Goal: Task Accomplishment & Management: Complete application form

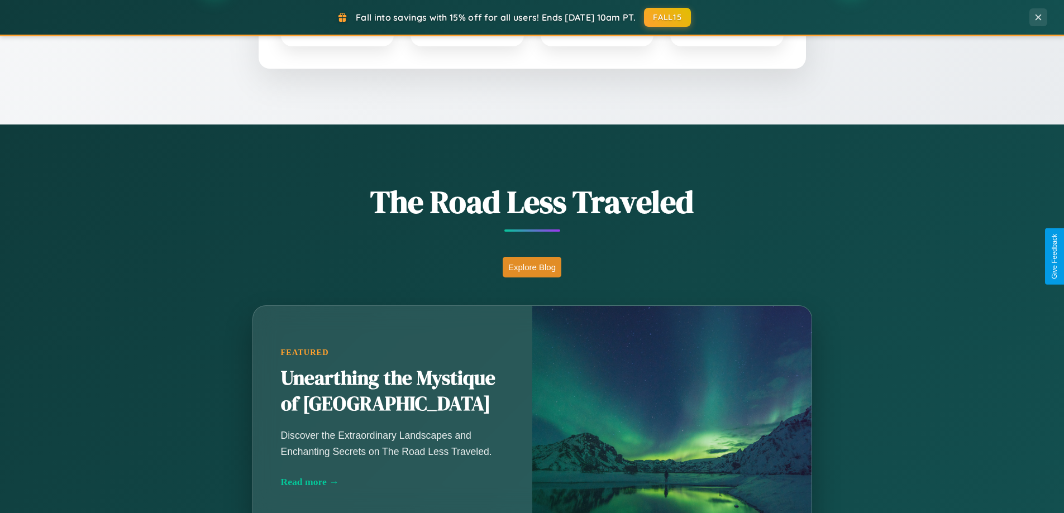
scroll to position [769, 0]
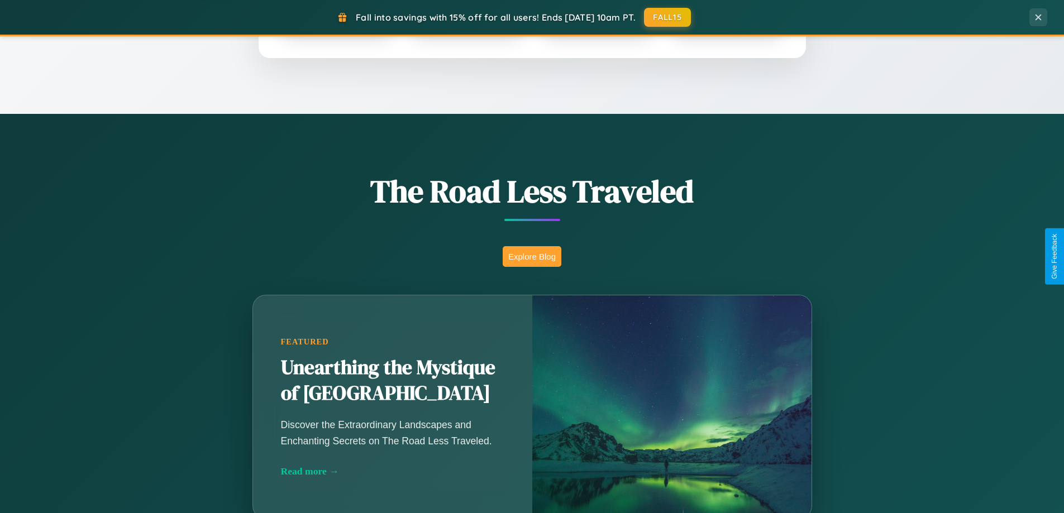
click at [532, 256] on button "Explore Blog" at bounding box center [532, 256] width 59 height 21
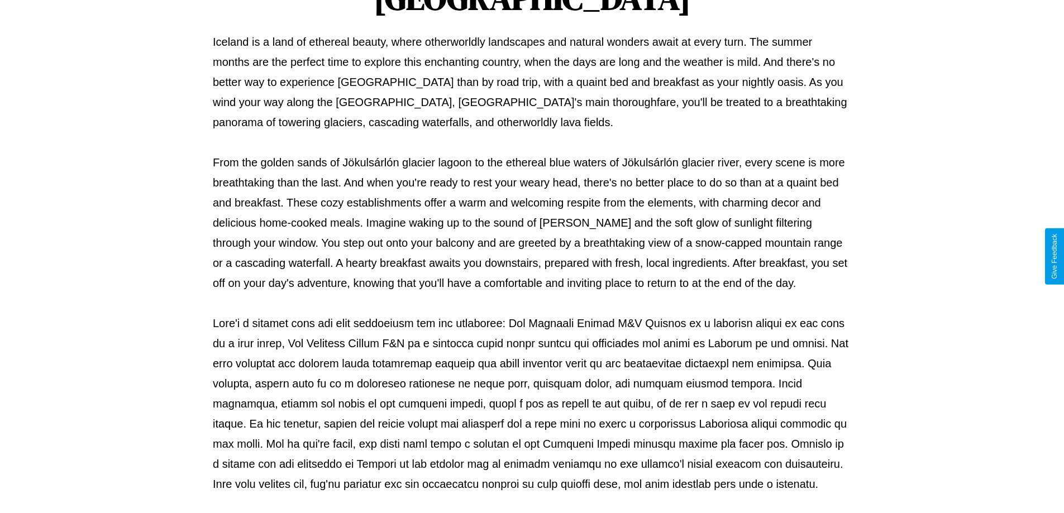
scroll to position [361, 0]
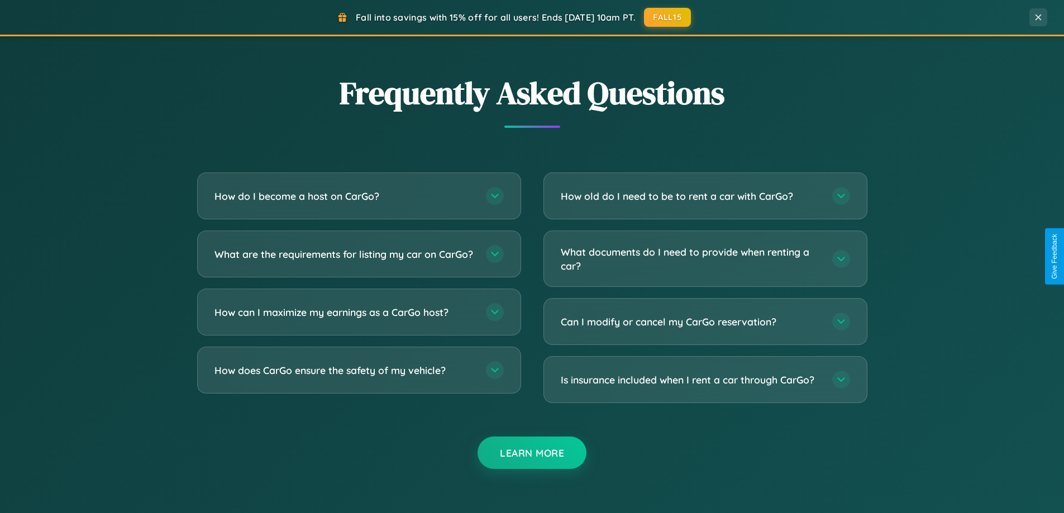
scroll to position [2149, 0]
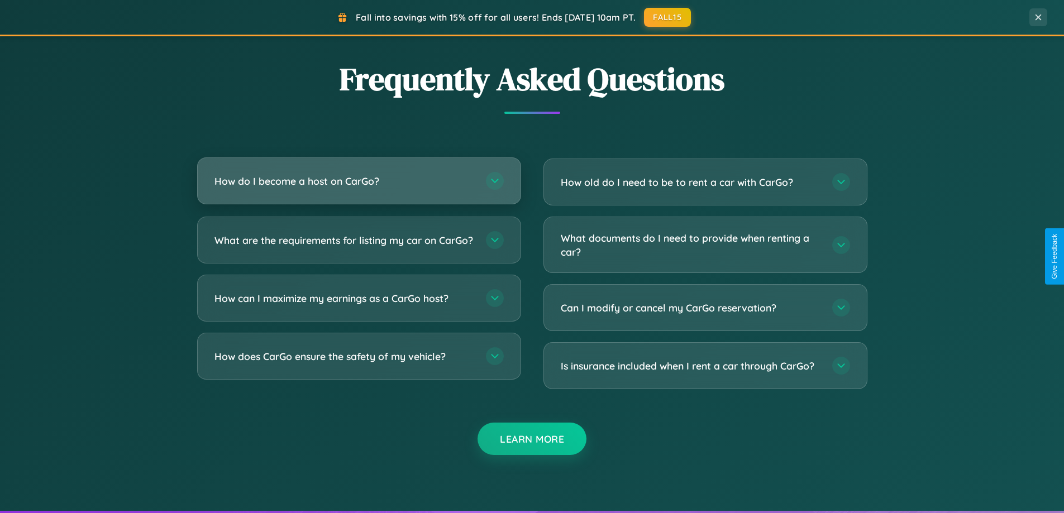
click at [359, 182] on h3 "How do I become a host on CarGo?" at bounding box center [344, 181] width 260 height 14
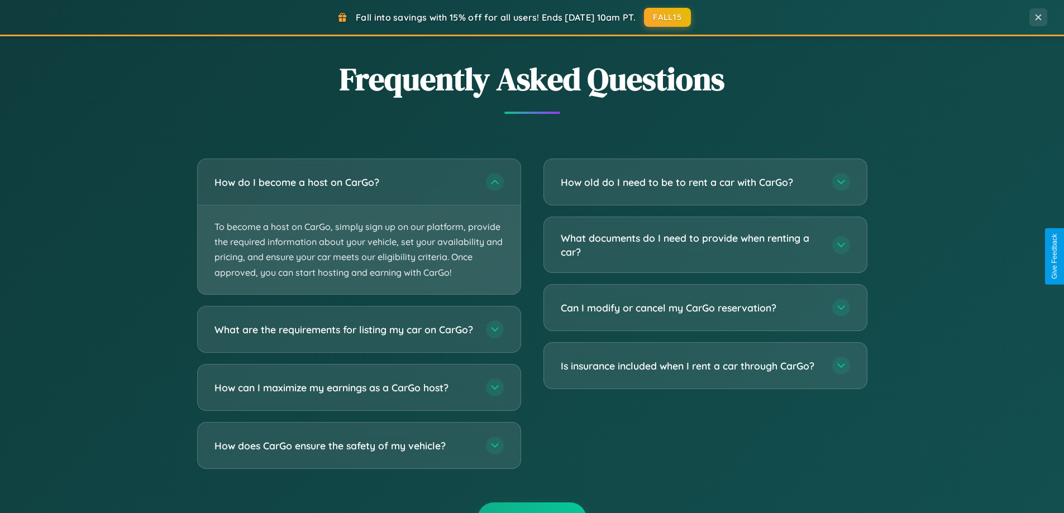
scroll to position [0, 0]
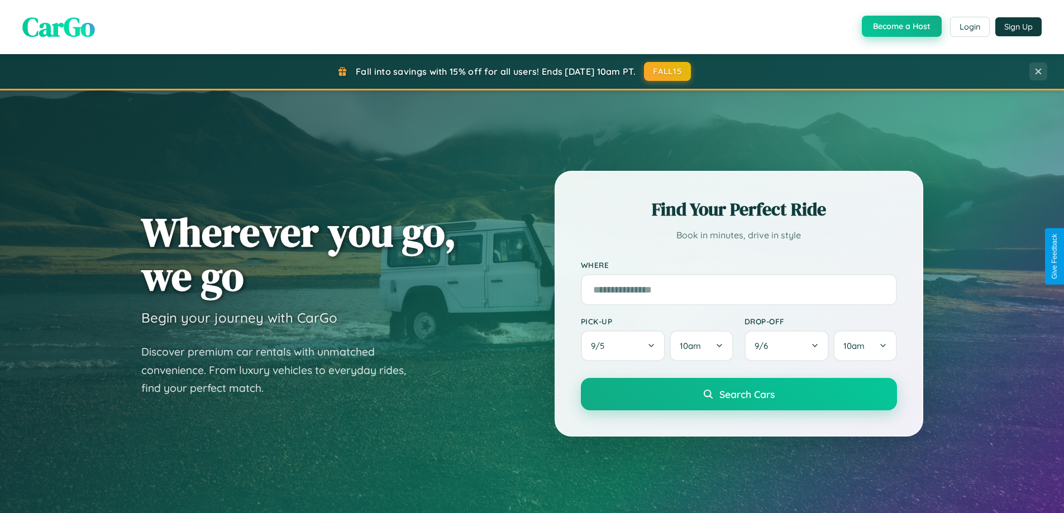
click at [900, 27] on button "Become a Host" at bounding box center [902, 26] width 80 height 21
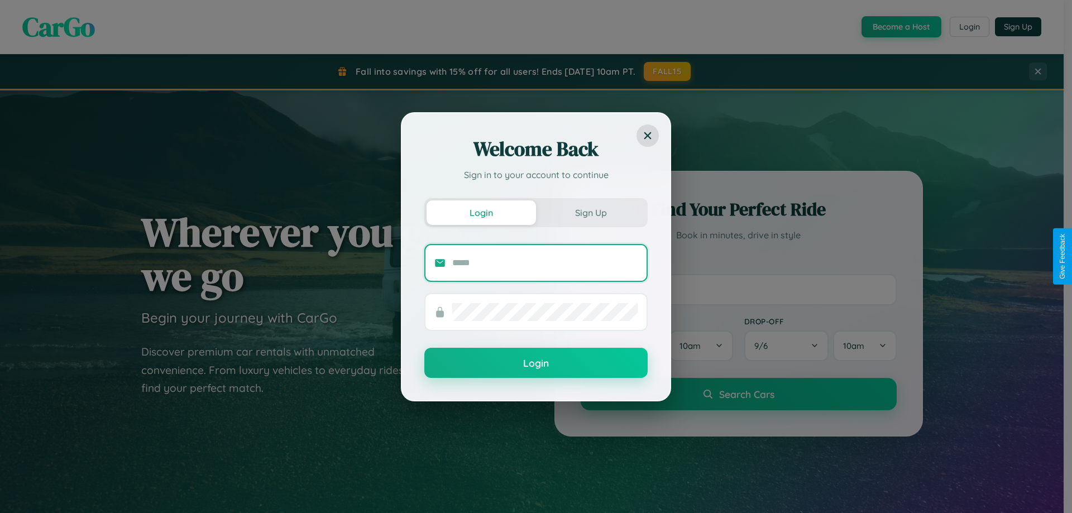
click at [545, 263] on input "text" at bounding box center [544, 263] width 185 height 18
type input "**********"
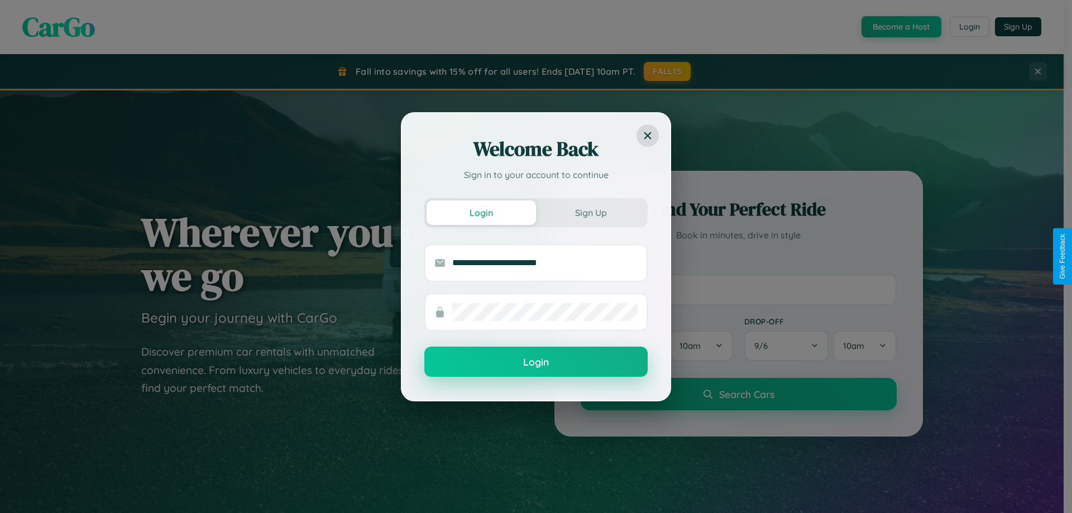
click at [536, 362] on button "Login" at bounding box center [535, 362] width 223 height 30
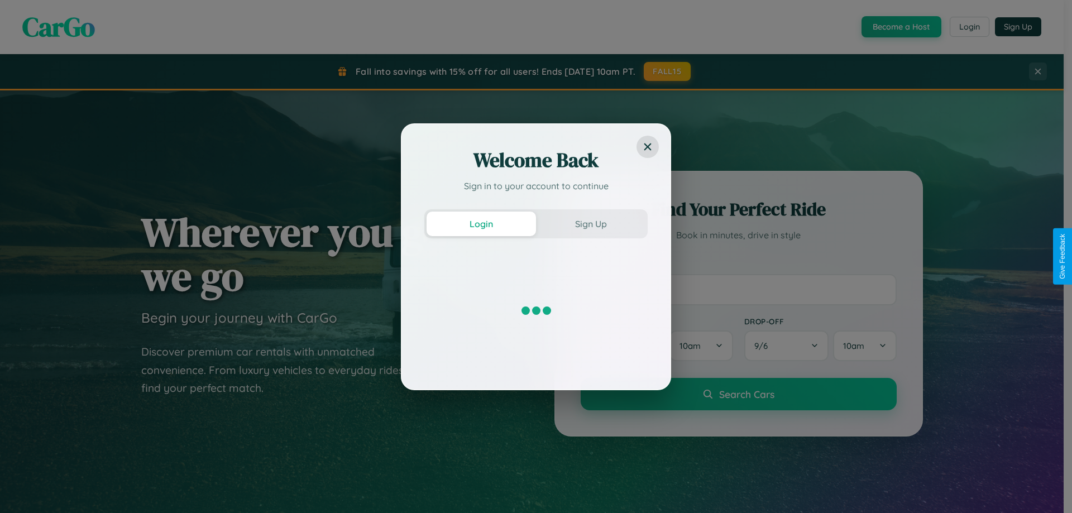
click at [900, 27] on div "Welcome Back Sign in to your account to continue Login Sign Up" at bounding box center [536, 256] width 1072 height 513
click at [591, 223] on button "Sign Up" at bounding box center [590, 224] width 109 height 25
